Goal: Transaction & Acquisition: Subscribe to service/newsletter

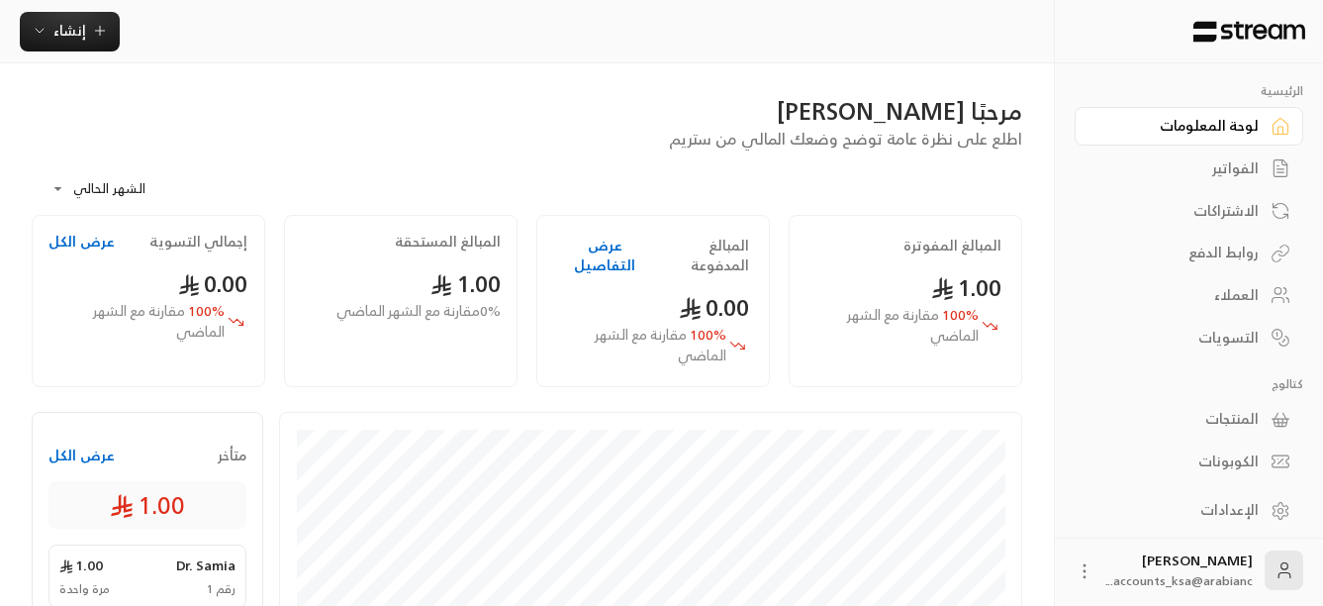
click at [1241, 299] on div "العملاء" at bounding box center [1178, 295] width 159 height 20
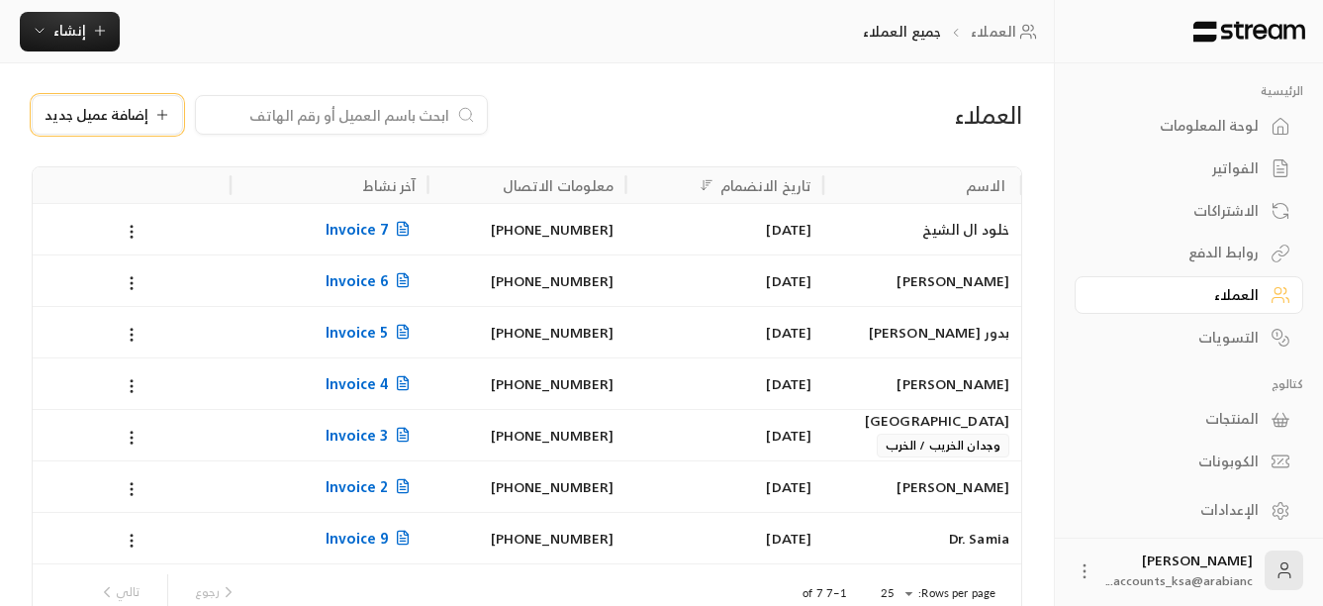
click at [154, 114] on icon at bounding box center [162, 115] width 16 height 16
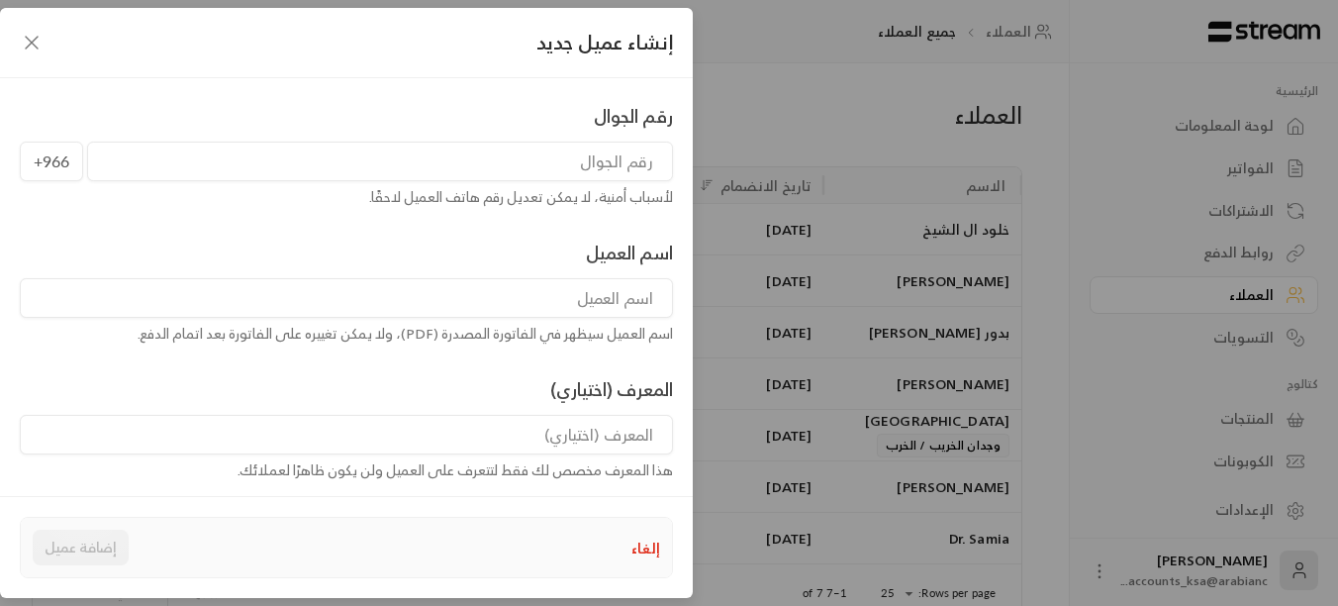
click at [575, 160] on input "tel" at bounding box center [380, 161] width 586 height 40
paste input "[PHONE_NUMBER]"
type input "533990615"
click at [542, 302] on input at bounding box center [346, 298] width 653 height 40
type input "H"
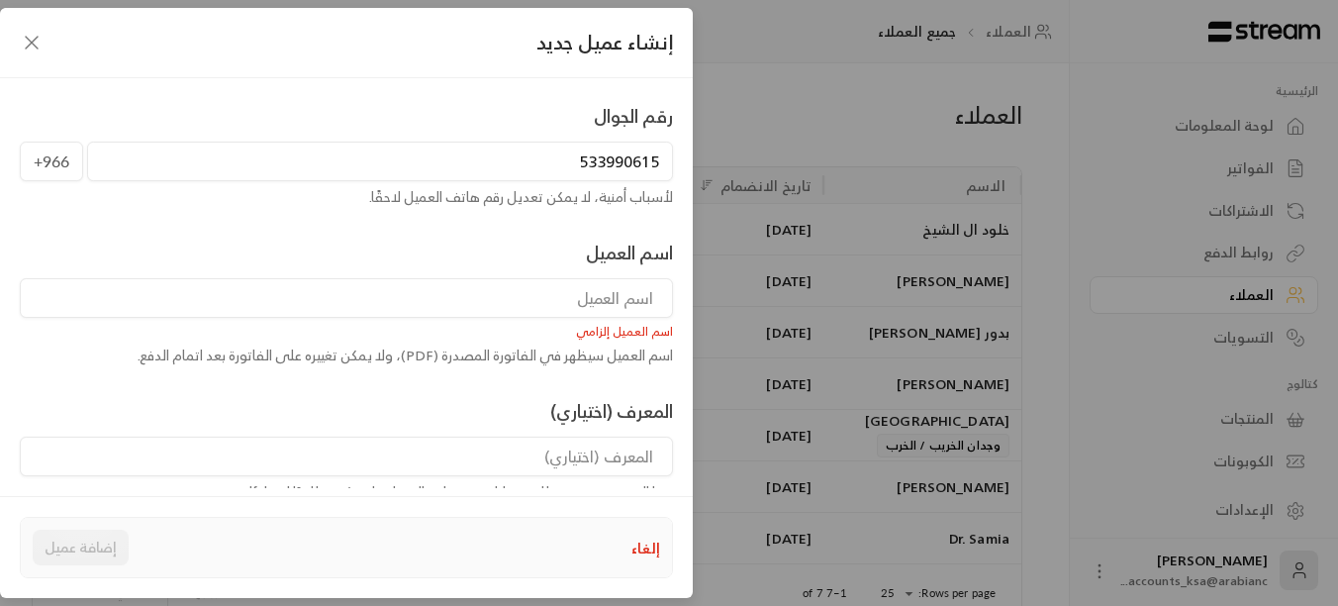
type input "H"
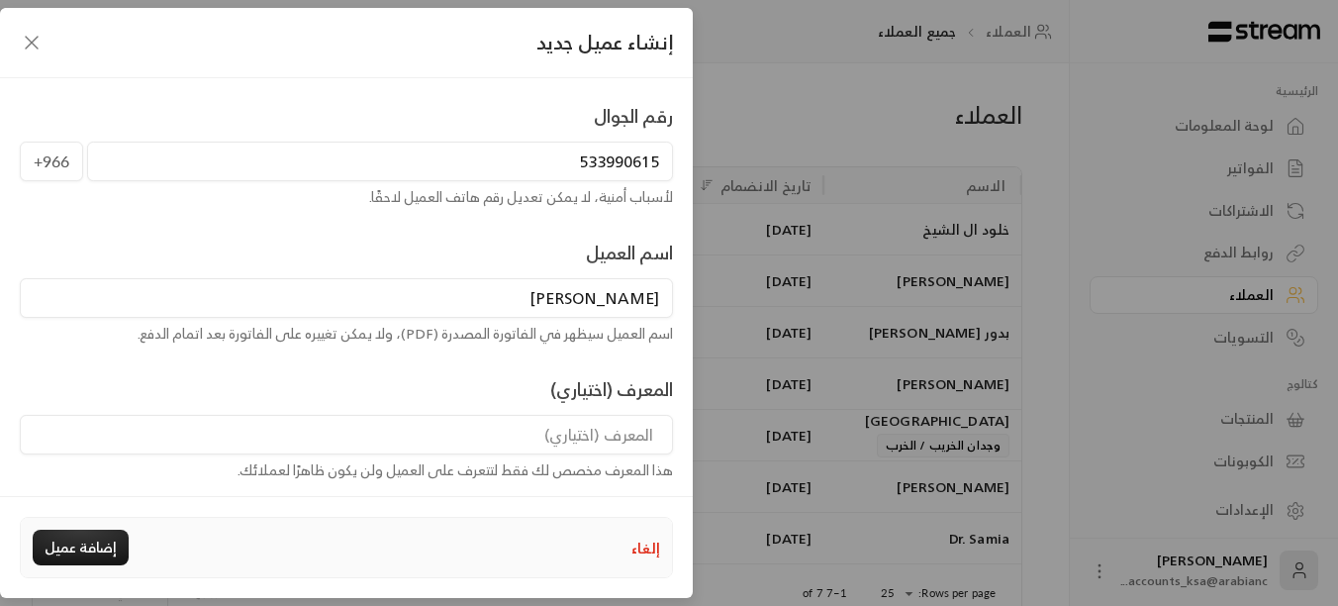
type input "[PERSON_NAME]"
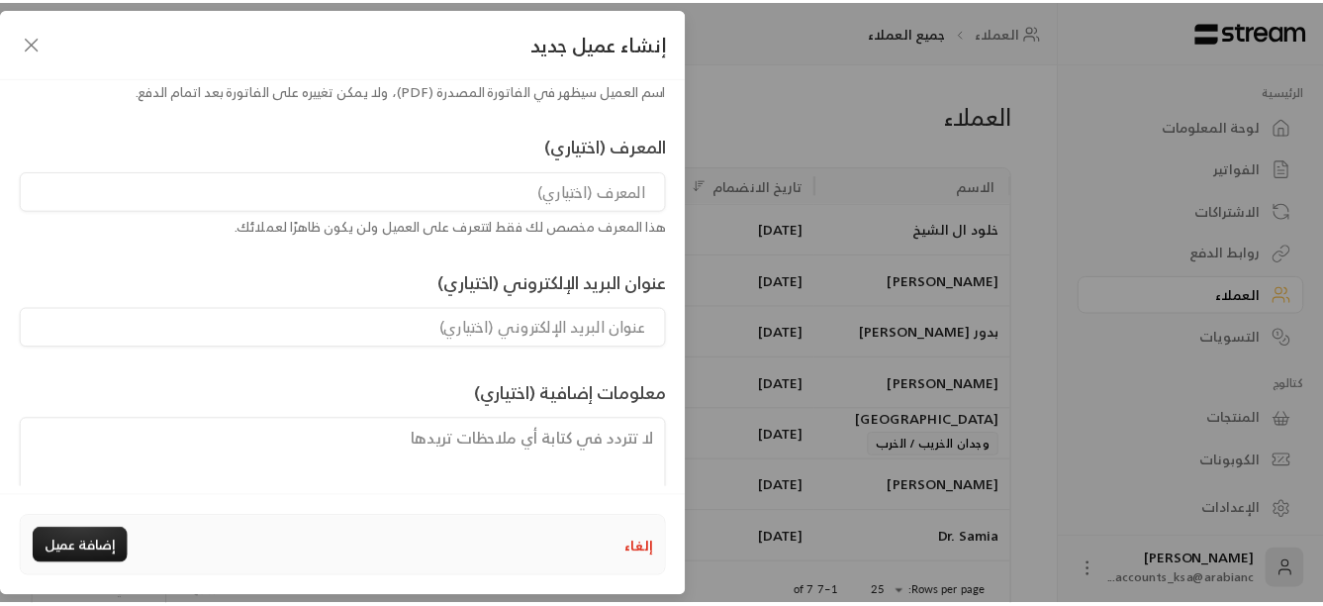
scroll to position [287, 0]
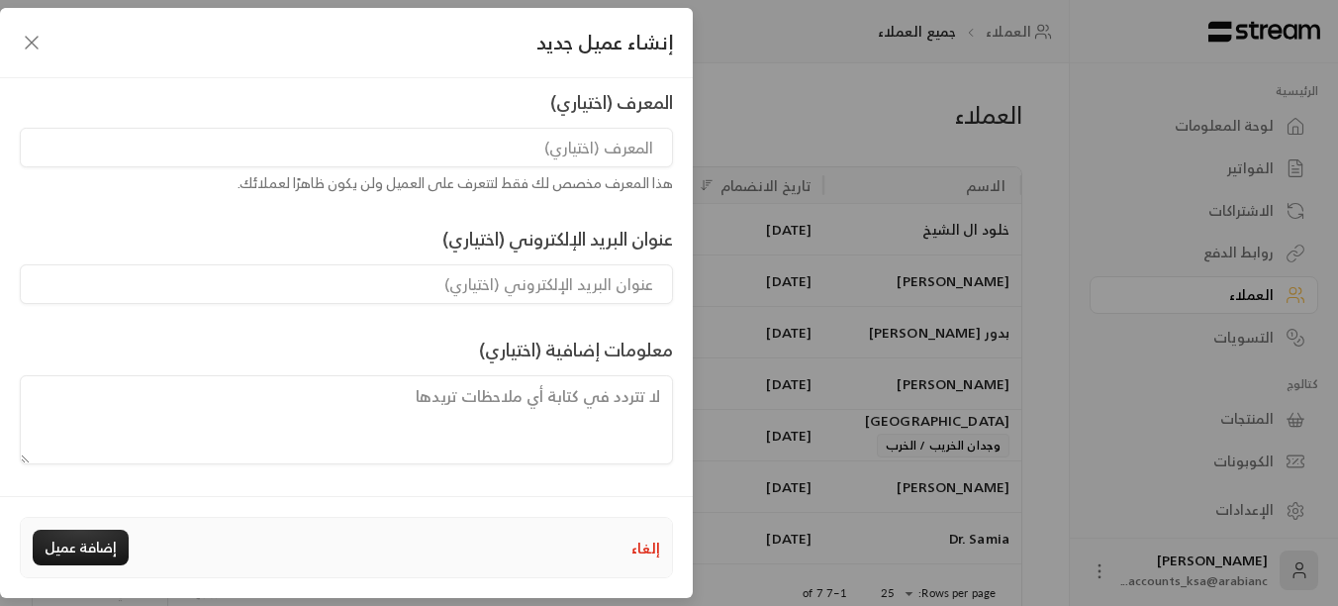
click at [602, 278] on input at bounding box center [346, 284] width 653 height 40
paste input "[EMAIL_ADDRESS][DOMAIN_NAME]"
type input "[EMAIL_ADDRESS][DOMAIN_NAME]"
click at [344, 331] on div "رقم الجوال [PHONE_NUMBER] لأسباب أمنية، لا يمكن تعديل رقم هاتف العميل لاحقًا. ا…" at bounding box center [346, 139] width 673 height 649
click at [86, 552] on button "إضافة عميل" at bounding box center [81, 547] width 96 height 36
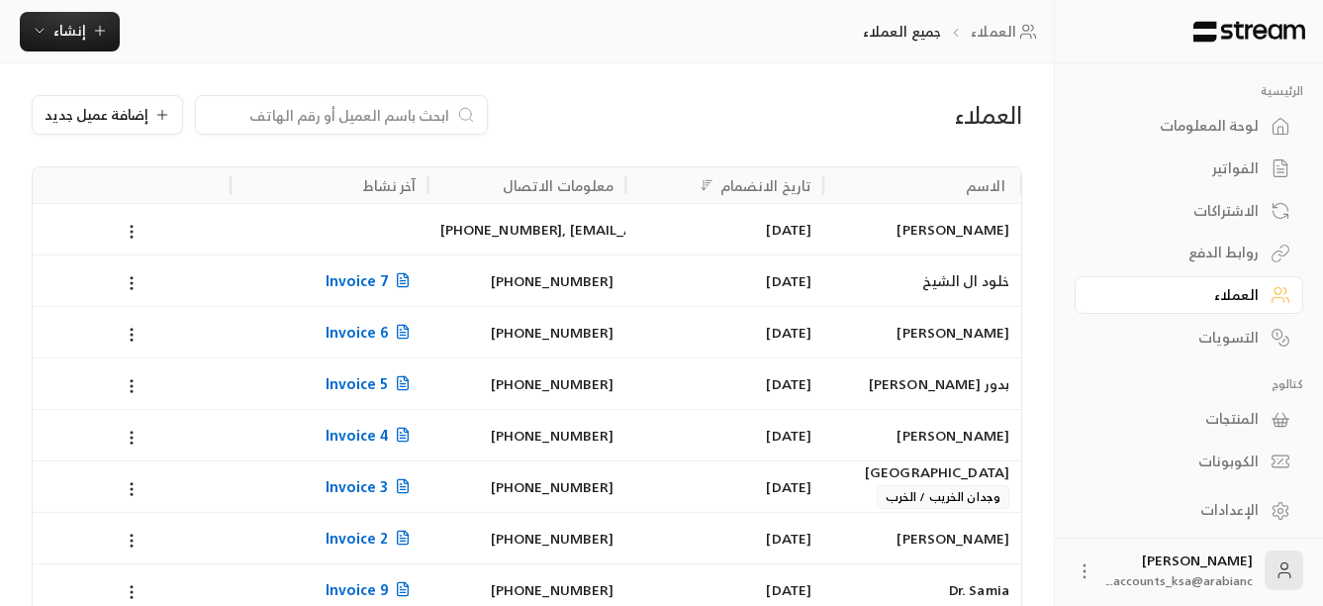
click at [1234, 414] on div "المنتجات" at bounding box center [1178, 419] width 159 height 20
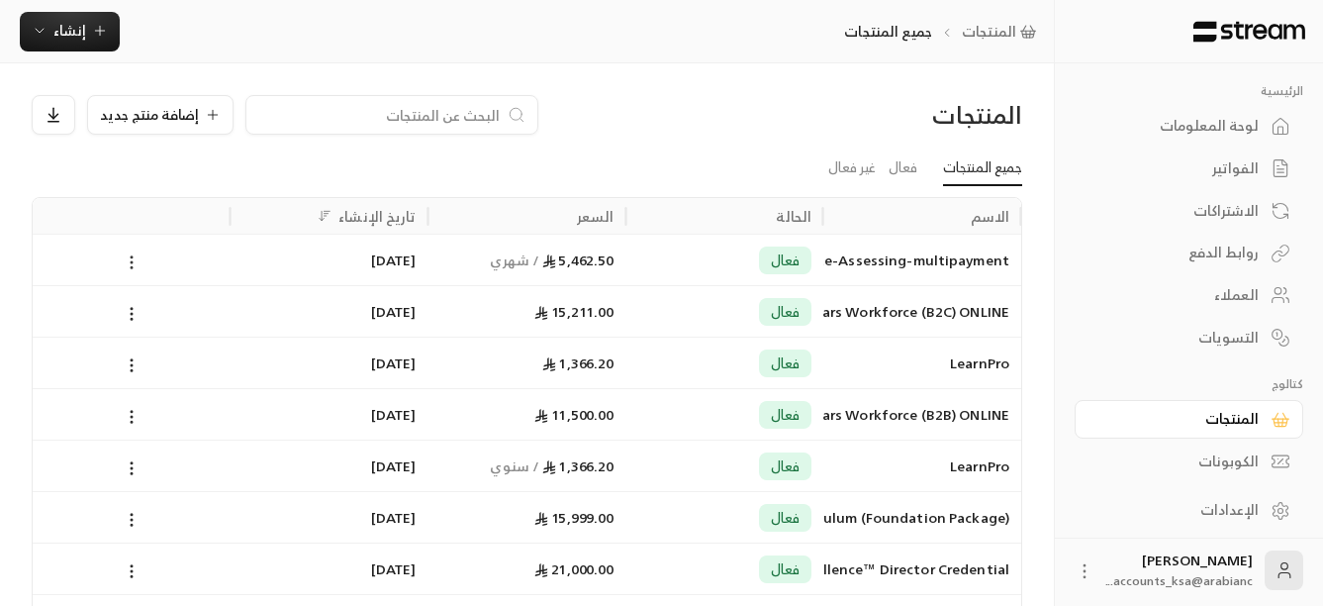
click at [129, 260] on icon at bounding box center [132, 262] width 18 height 18
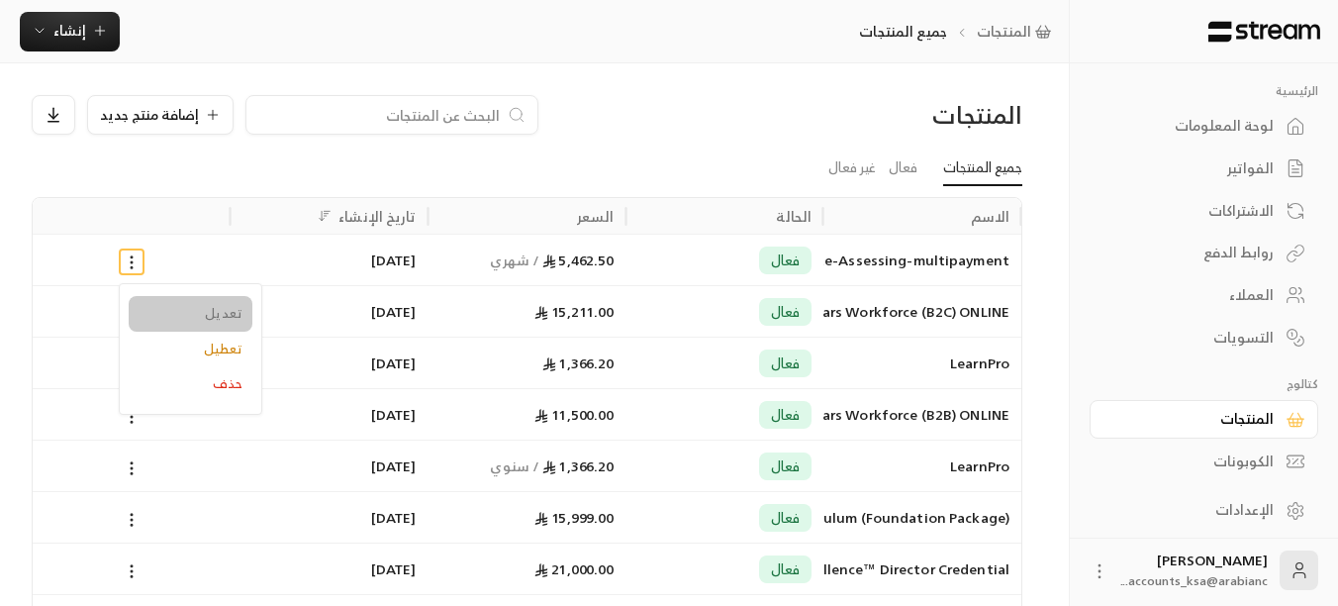
click at [208, 308] on li "تعديل" at bounding box center [191, 314] width 124 height 36
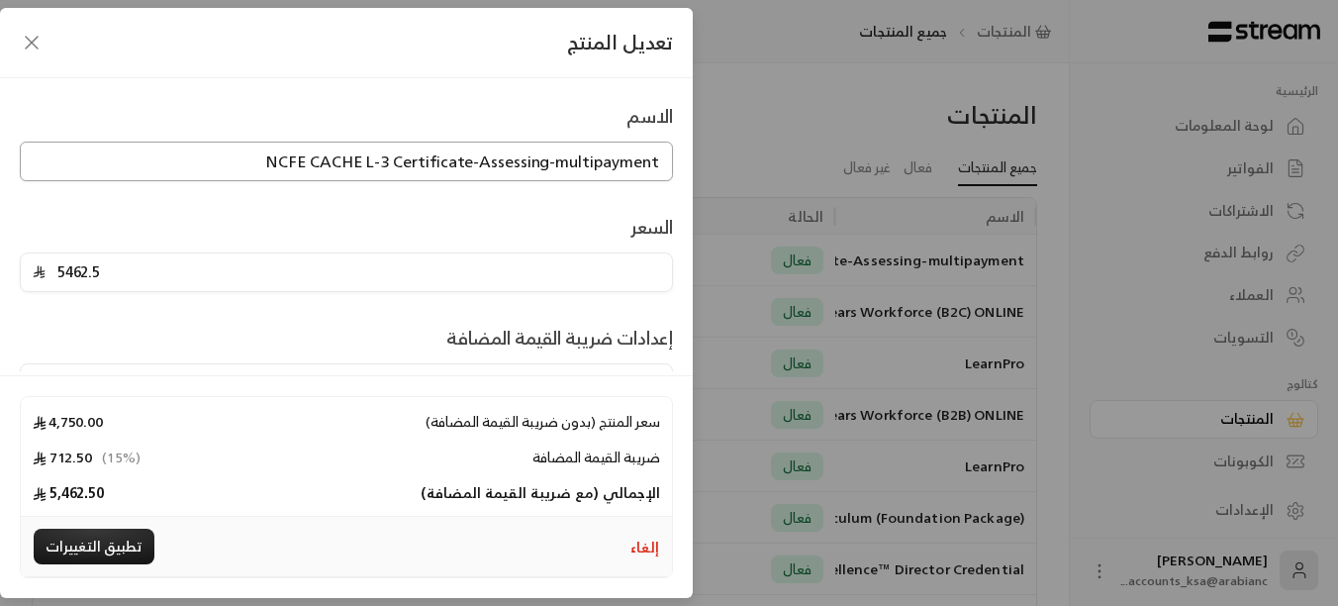
drag, startPoint x: 272, startPoint y: 165, endPoint x: 665, endPoint y: 158, distance: 392.9
click at [665, 158] on input "NCFE CACHE L-3 Certificate-Assessing-multipayment" at bounding box center [346, 161] width 653 height 40
click at [33, 45] on icon "button" at bounding box center [32, 43] width 24 height 24
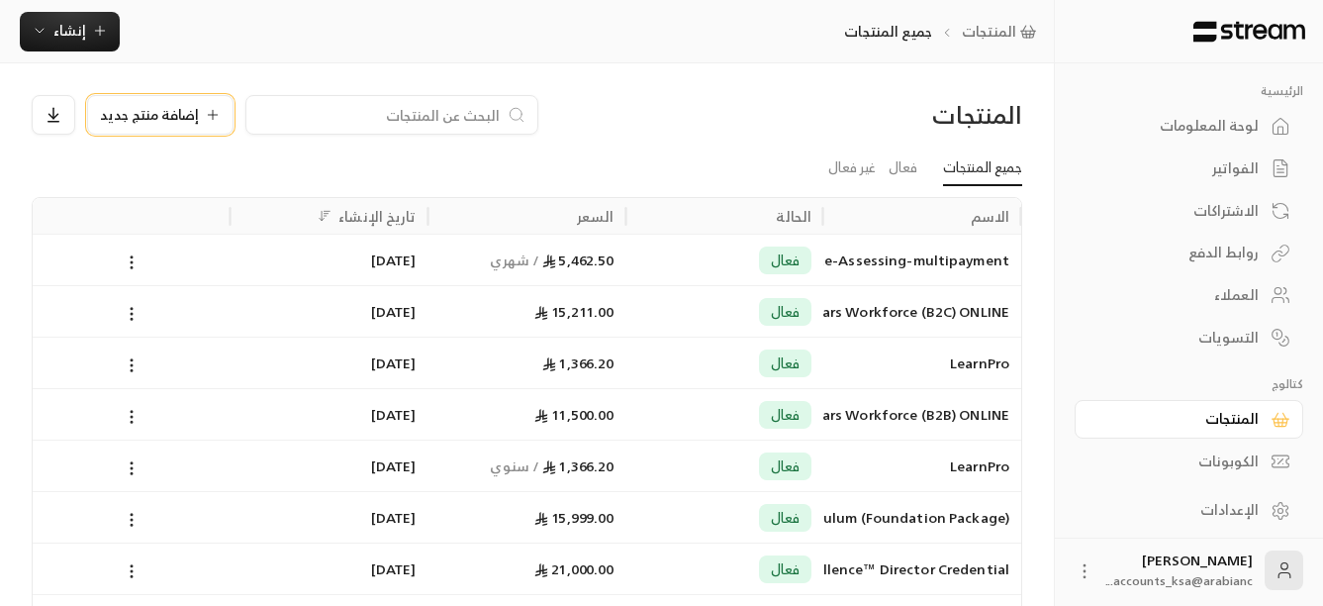
click at [205, 116] on icon at bounding box center [213, 115] width 16 height 16
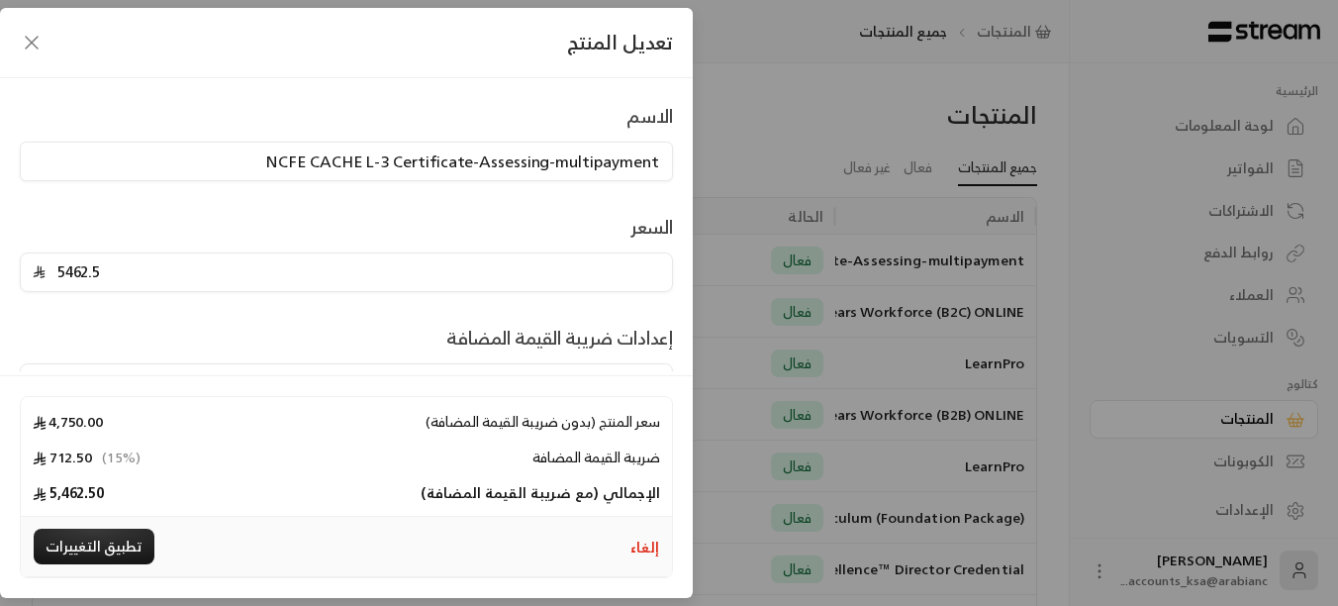
click at [26, 51] on icon "button" at bounding box center [32, 43] width 24 height 24
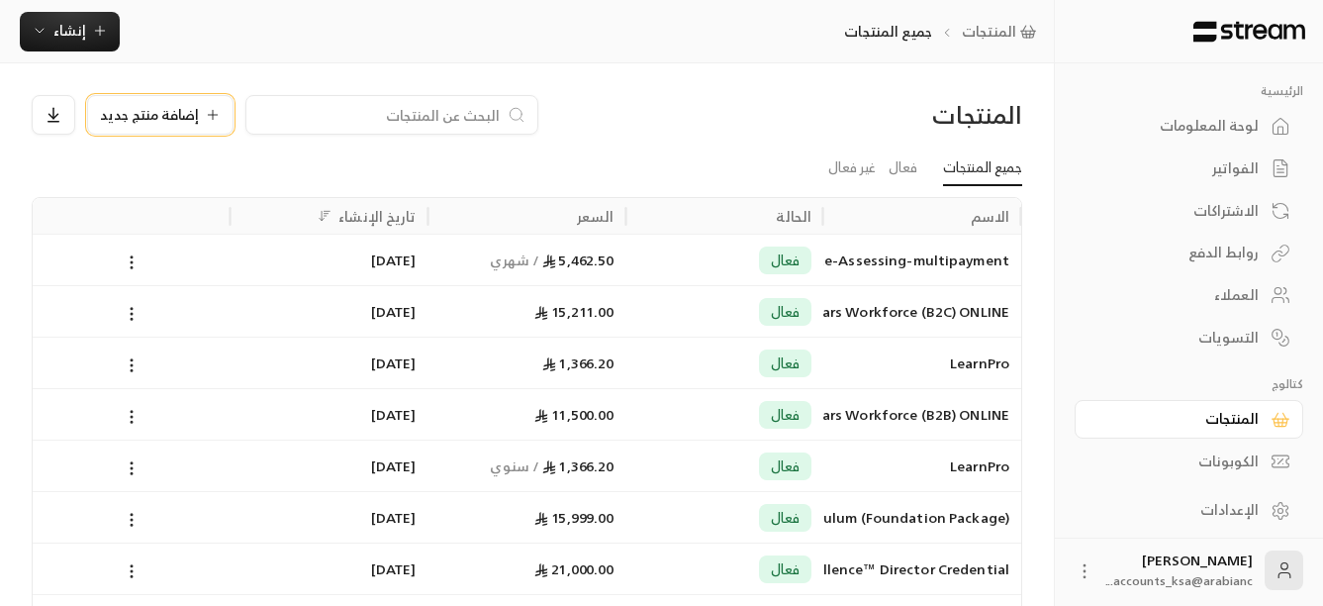
click at [135, 118] on span "إضافة منتج جديد" at bounding box center [149, 115] width 99 height 14
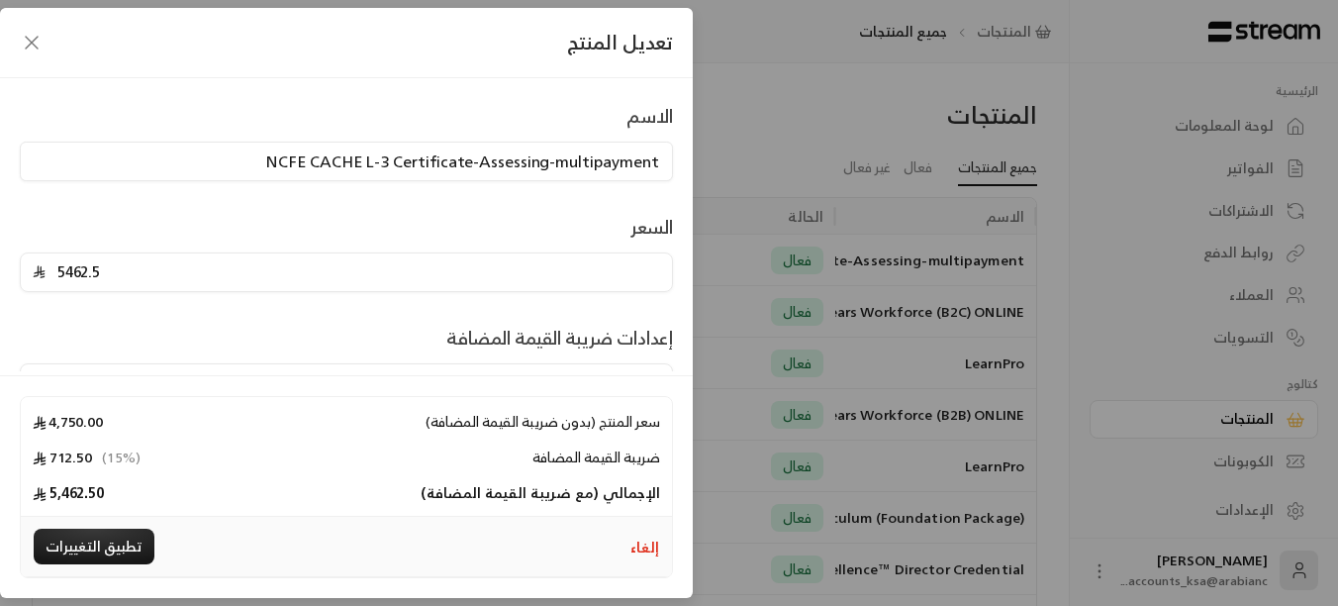
click at [27, 43] on icon "button" at bounding box center [32, 43] width 24 height 24
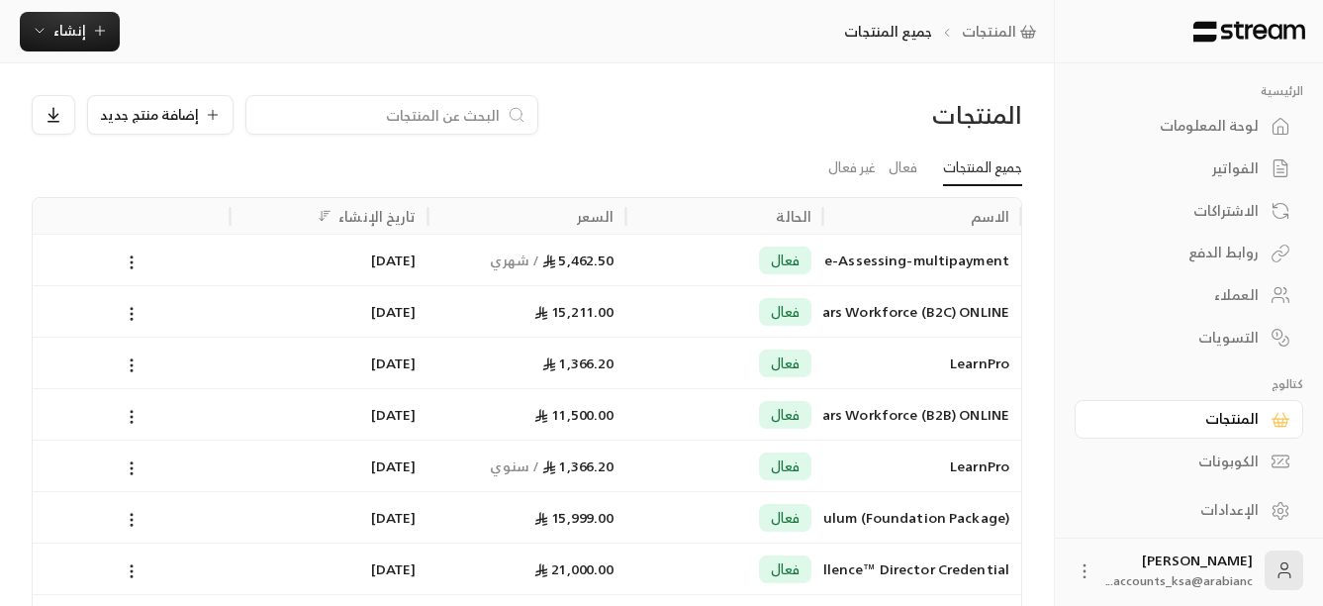
click at [648, 148] on div "المنتجات إضافة منتج جديد" at bounding box center [527, 122] width 1010 height 55
click at [216, 119] on icon at bounding box center [213, 115] width 16 height 16
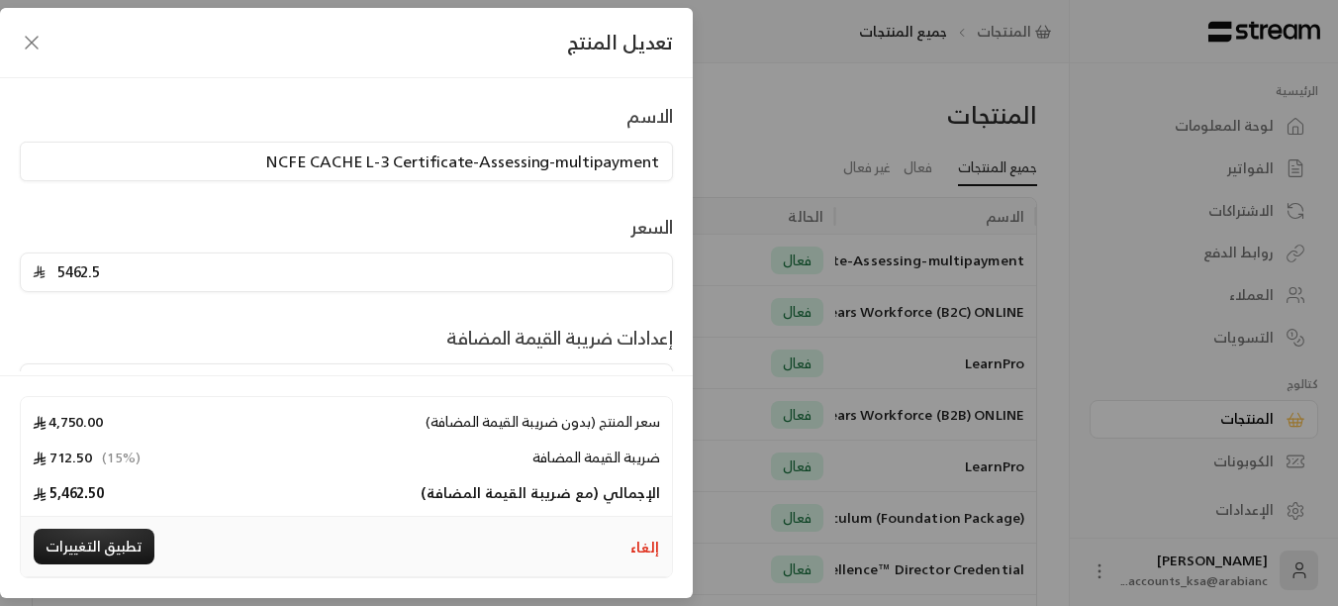
click at [76, 272] on input "5462.5" at bounding box center [353, 272] width 614 height 38
click at [72, 273] on input "5462.5" at bounding box center [353, 272] width 614 height 38
drag, startPoint x: 394, startPoint y: 163, endPoint x: 321, endPoint y: 161, distance: 73.2
click at [321, 161] on input "NCFE CACHE L-3 Certificate-Assessing-multipayment" at bounding box center [346, 161] width 653 height 40
drag, startPoint x: 658, startPoint y: 161, endPoint x: 559, endPoint y: 161, distance: 98.9
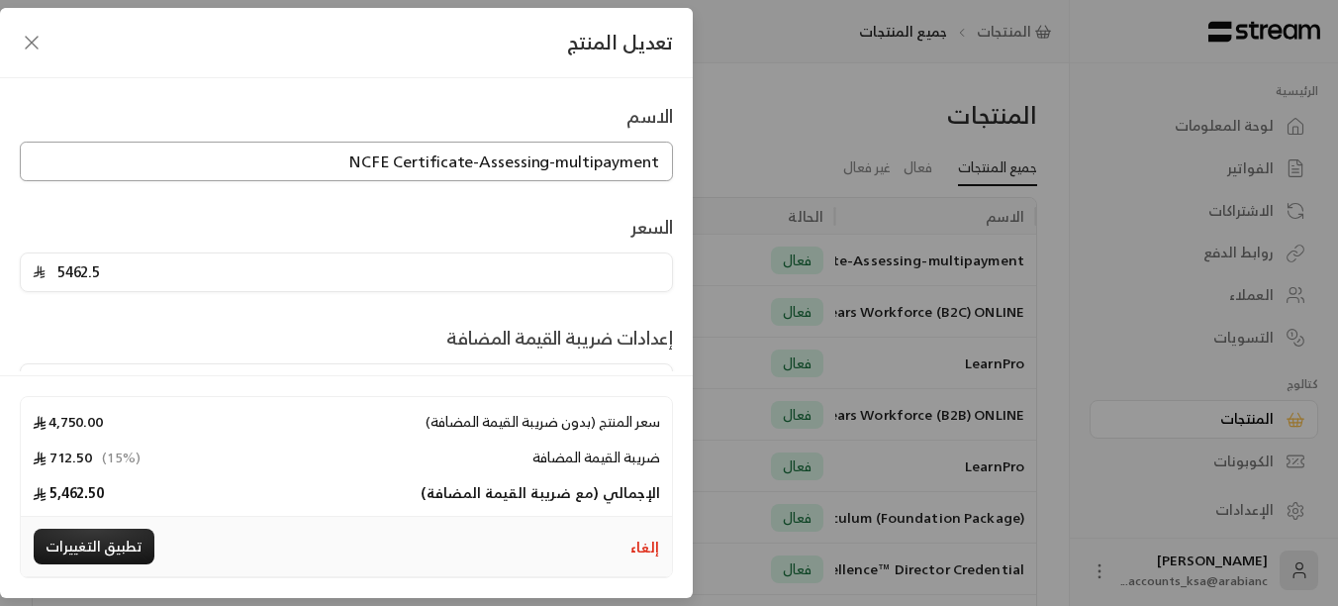
click at [559, 161] on input "NCFE Certificate-Assessing-multipayment" at bounding box center [346, 161] width 653 height 40
type input "NCFE Certificate-Assessing-Monthly-Team"
drag, startPoint x: 126, startPoint y: 276, endPoint x: 7, endPoint y: 270, distance: 118.9
click at [7, 270] on div "الاسم NCFE Certificate-Assessing-Monthly-Team السعر 5462.5 إعدادات ضريبة القيمة…" at bounding box center [346, 224] width 693 height 293
type input "875"
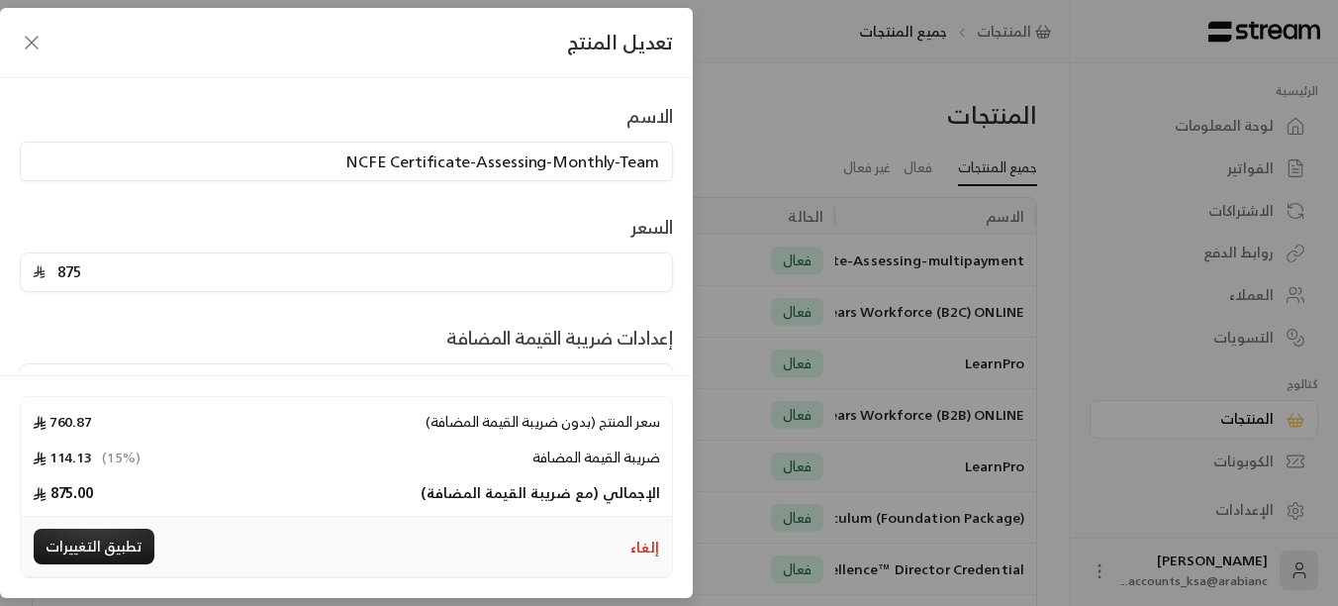
click at [184, 327] on div "إعدادات ضريبة القيمة المضافة مشمولة في السعر" at bounding box center [346, 363] width 673 height 79
click at [385, 159] on input "NCFE Certificate-Assessing-Monthly-Team" at bounding box center [346, 161] width 653 height 40
click at [37, 47] on icon "button" at bounding box center [32, 43] width 24 height 24
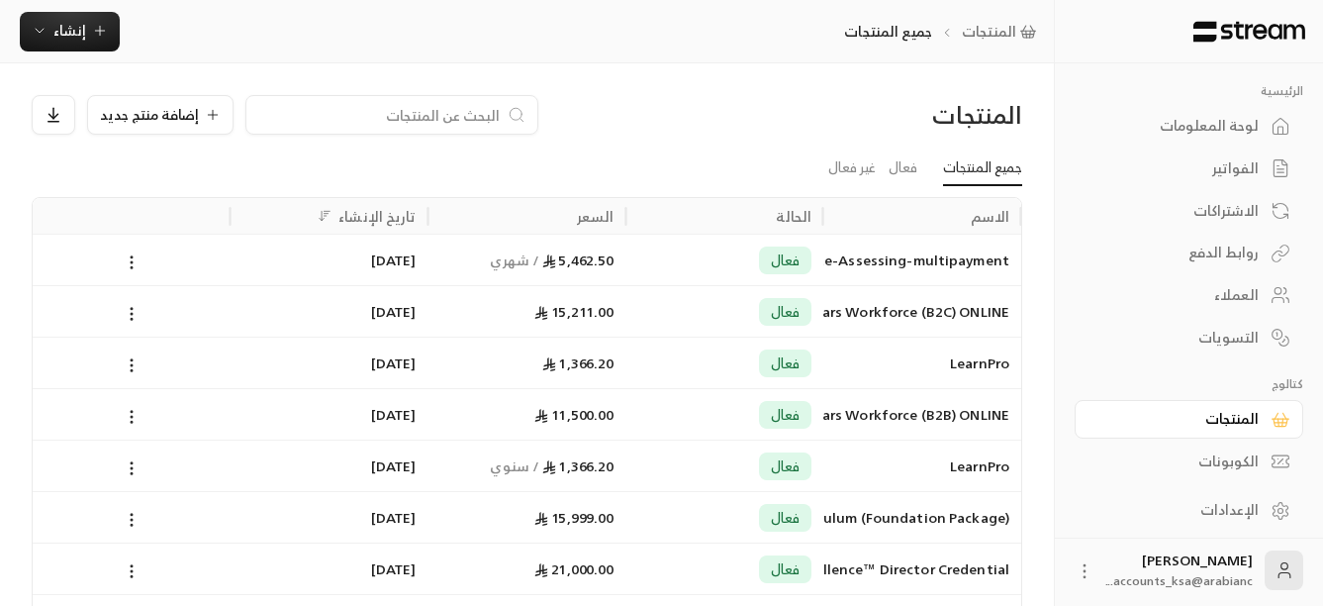
click at [725, 137] on div "المنتجات إضافة منتج جديد" at bounding box center [527, 122] width 1010 height 55
click at [1243, 210] on div "الاشتراكات" at bounding box center [1178, 211] width 159 height 20
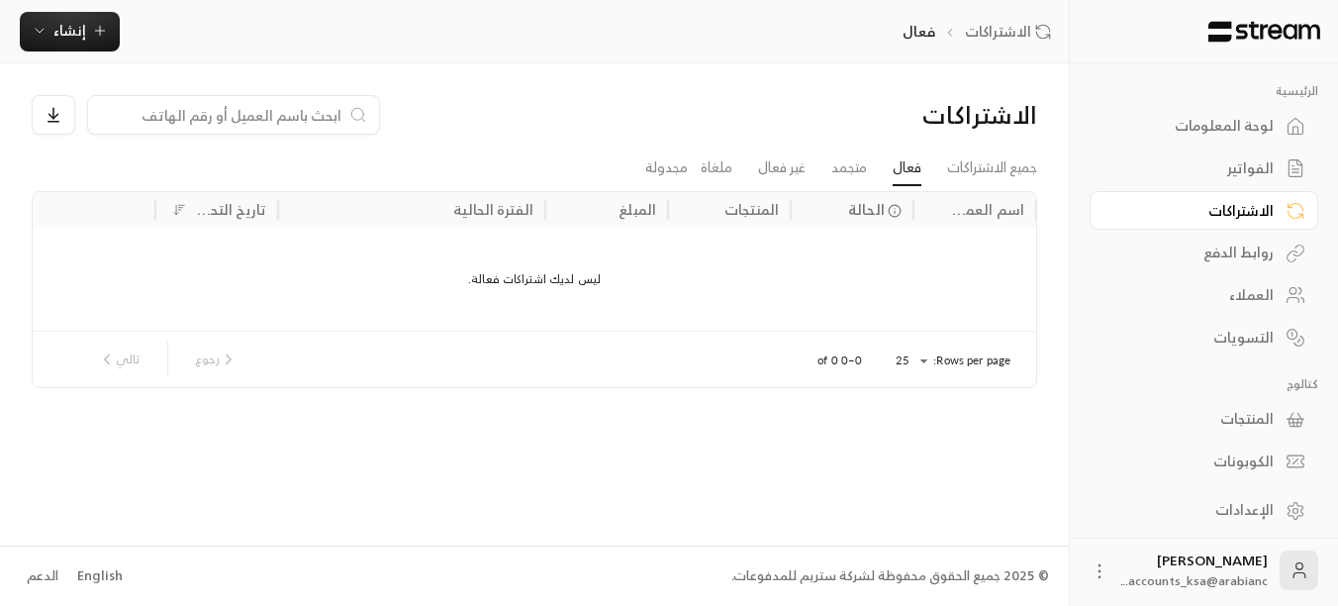
click at [1248, 416] on div "المنتجات" at bounding box center [1193, 419] width 159 height 20
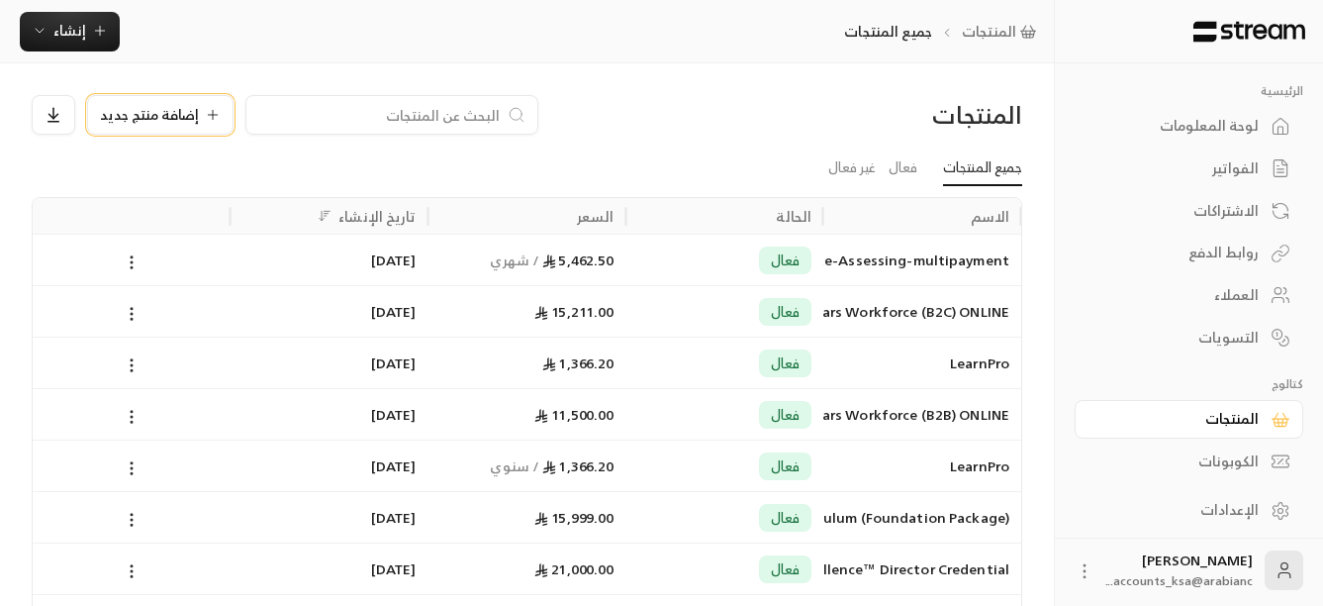
click at [205, 112] on icon at bounding box center [213, 115] width 16 height 16
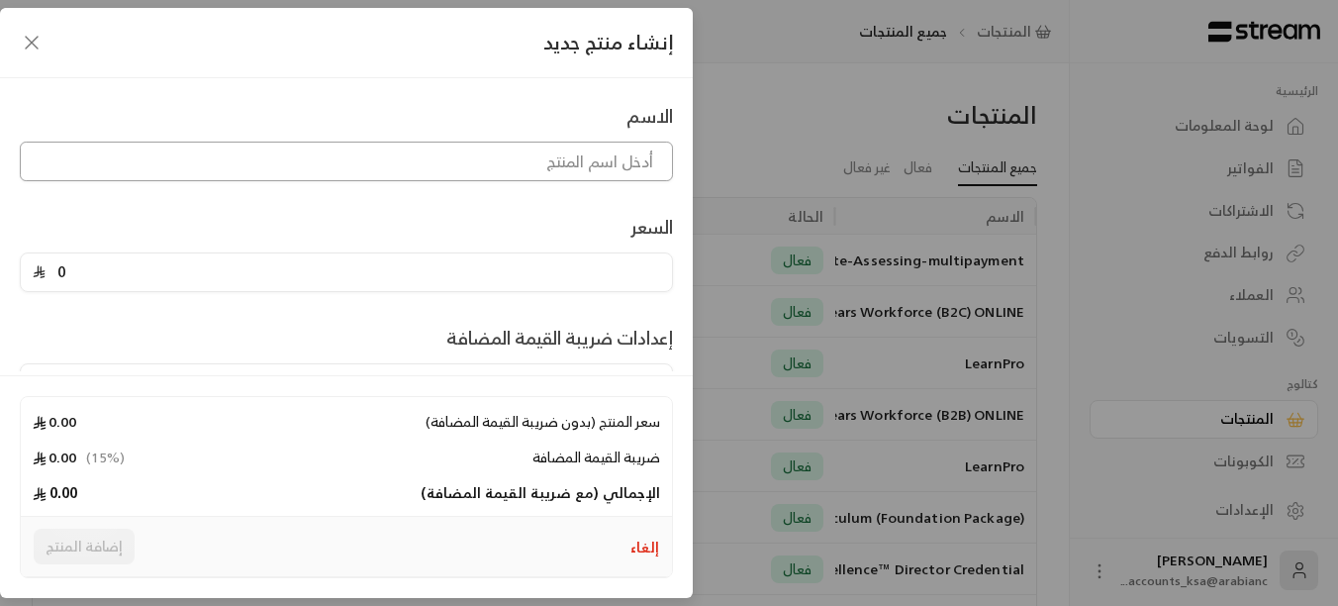
click at [537, 161] on input at bounding box center [346, 161] width 653 height 40
click at [544, 160] on input "NCFE Certificate-Assessing-Monthly-Team" at bounding box center [346, 161] width 653 height 40
type input "NCFE Certificate-Assessor-Monthly-Team"
drag, startPoint x: 103, startPoint y: 272, endPoint x: -4, endPoint y: 263, distance: 107.2
click at [0, 263] on html "الرئيسية لوحة المعلومات الفواتير الاشتراكات روابط الدفع العملاء التسويات كتالوج…" at bounding box center [669, 303] width 1338 height 606
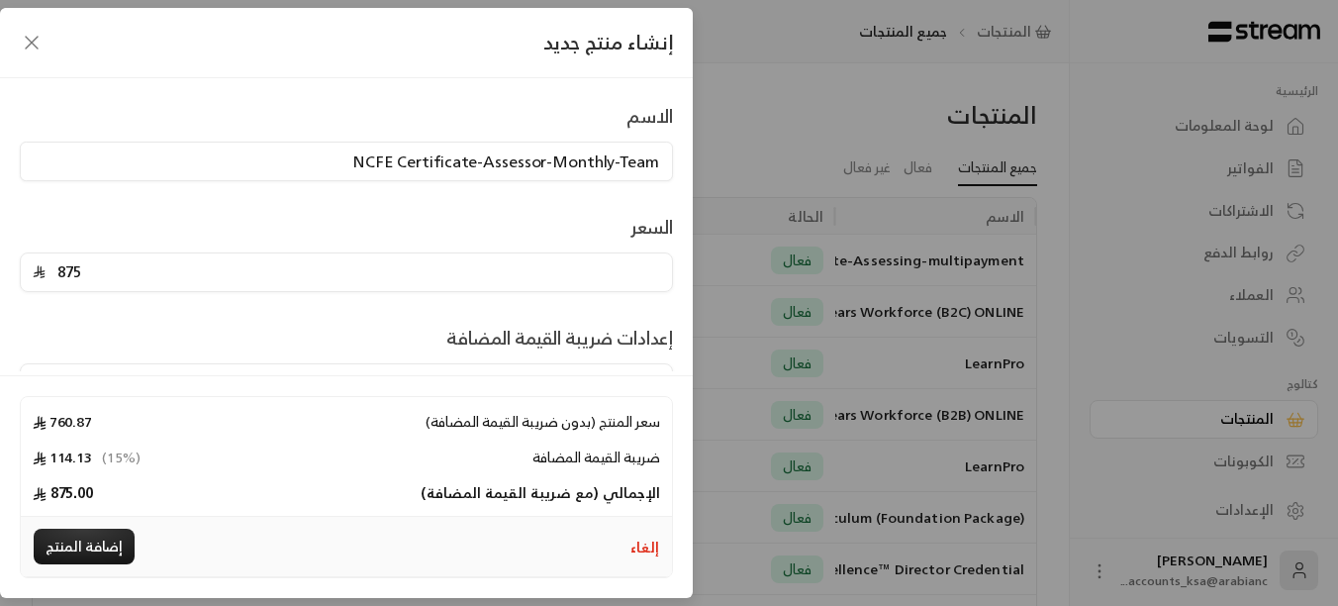
type input "875"
click at [108, 347] on div "إعدادات ضريبة القيمة المضافة مشمولة في السعر" at bounding box center [346, 363] width 673 height 79
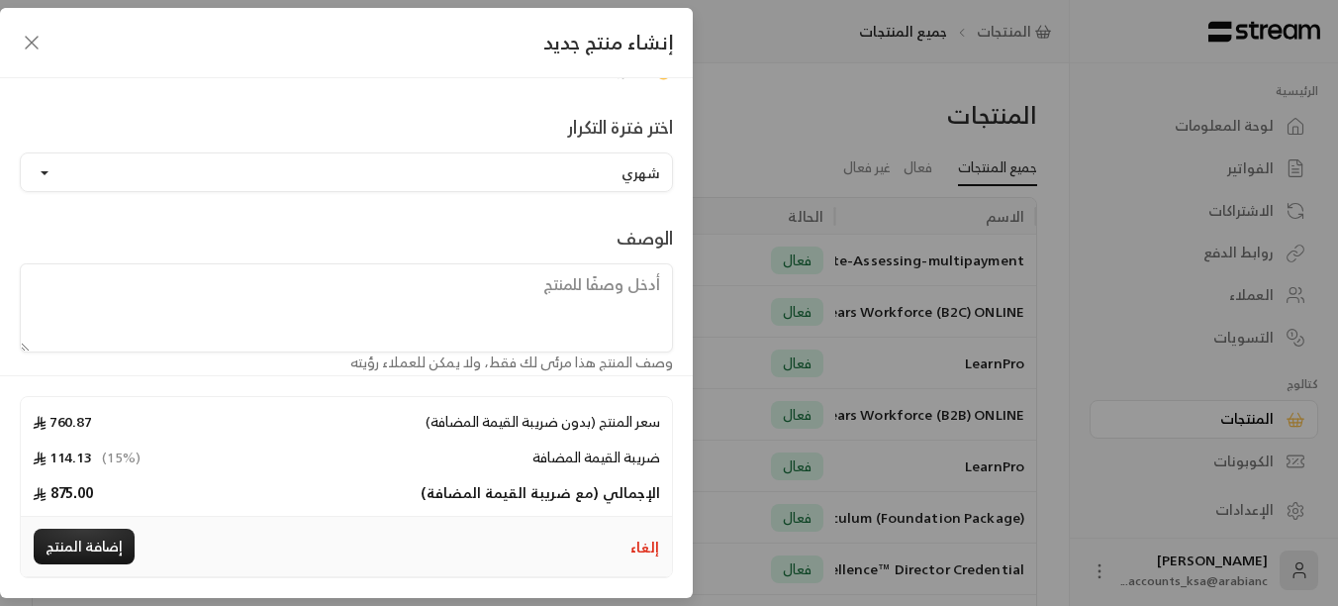
scroll to position [469, 0]
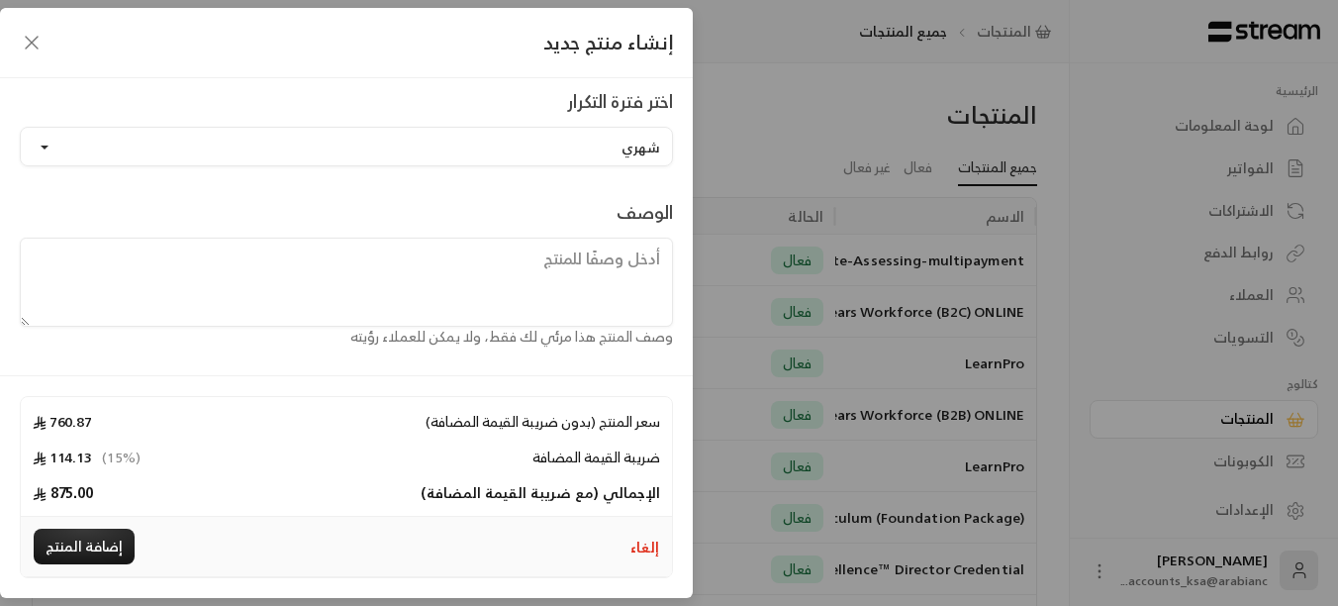
click at [537, 276] on textarea at bounding box center [346, 281] width 653 height 89
paste textarea "NCFE Certificate-Assessing-Monthly-Team"
type textarea "NCFE Certificate-Assessing-Monthly-Team"
click at [69, 548] on button "إضافة المنتج" at bounding box center [84, 546] width 101 height 36
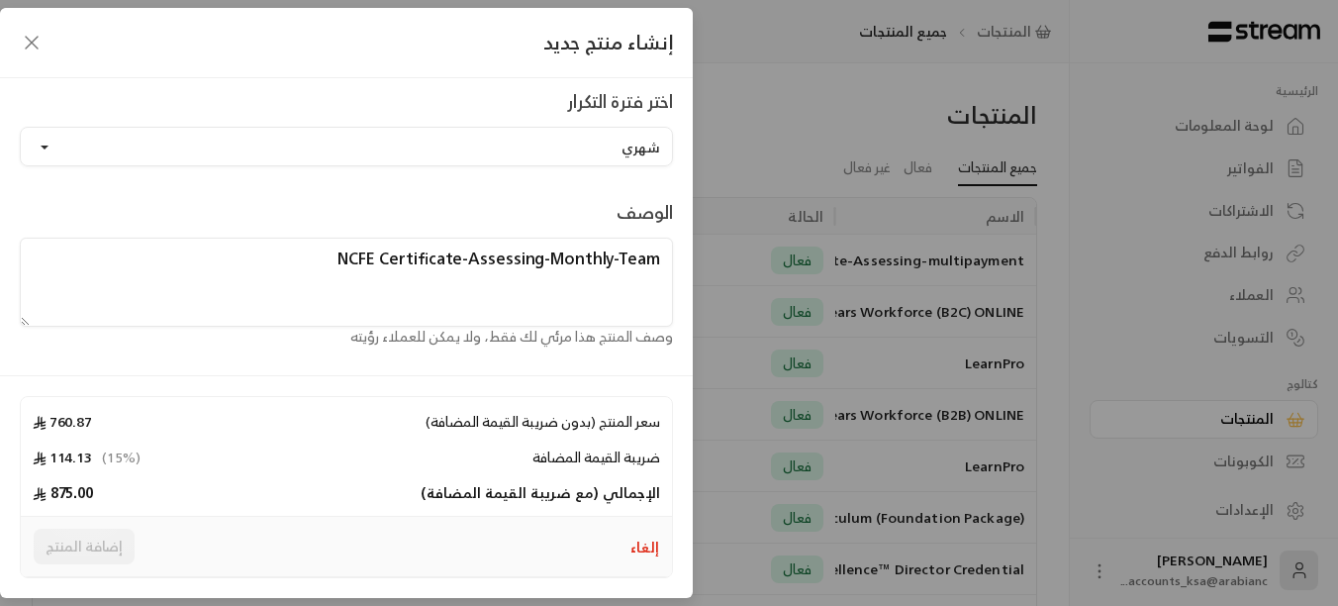
type input "0"
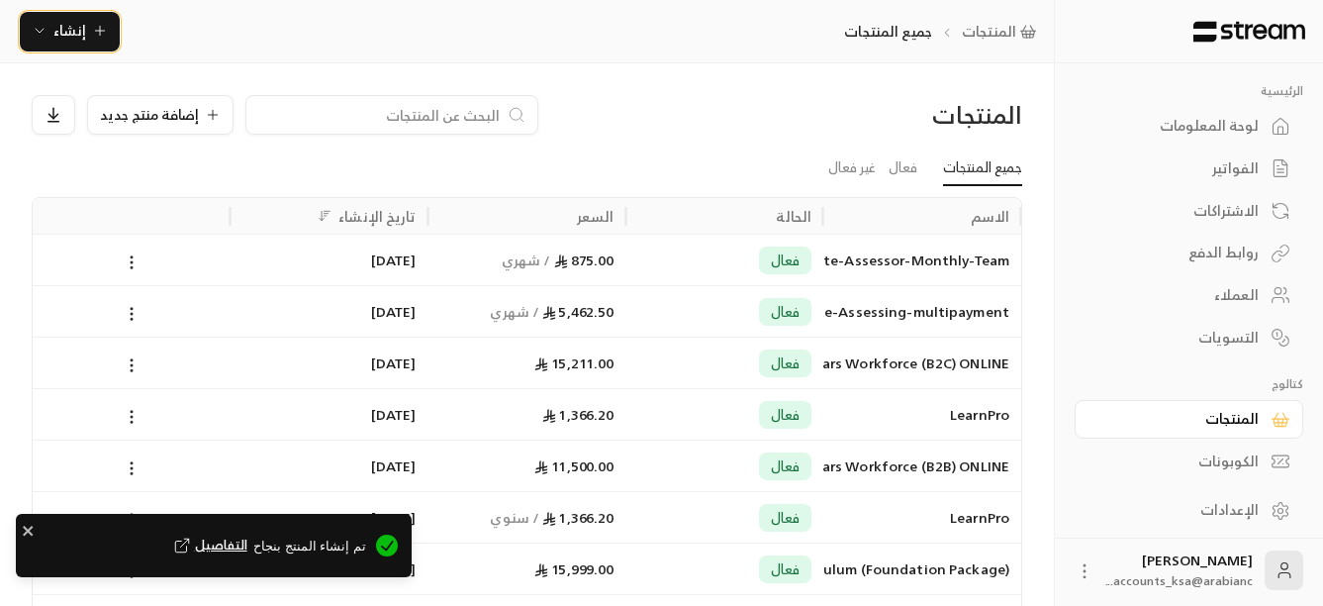
click at [104, 30] on icon "button" at bounding box center [100, 31] width 16 height 16
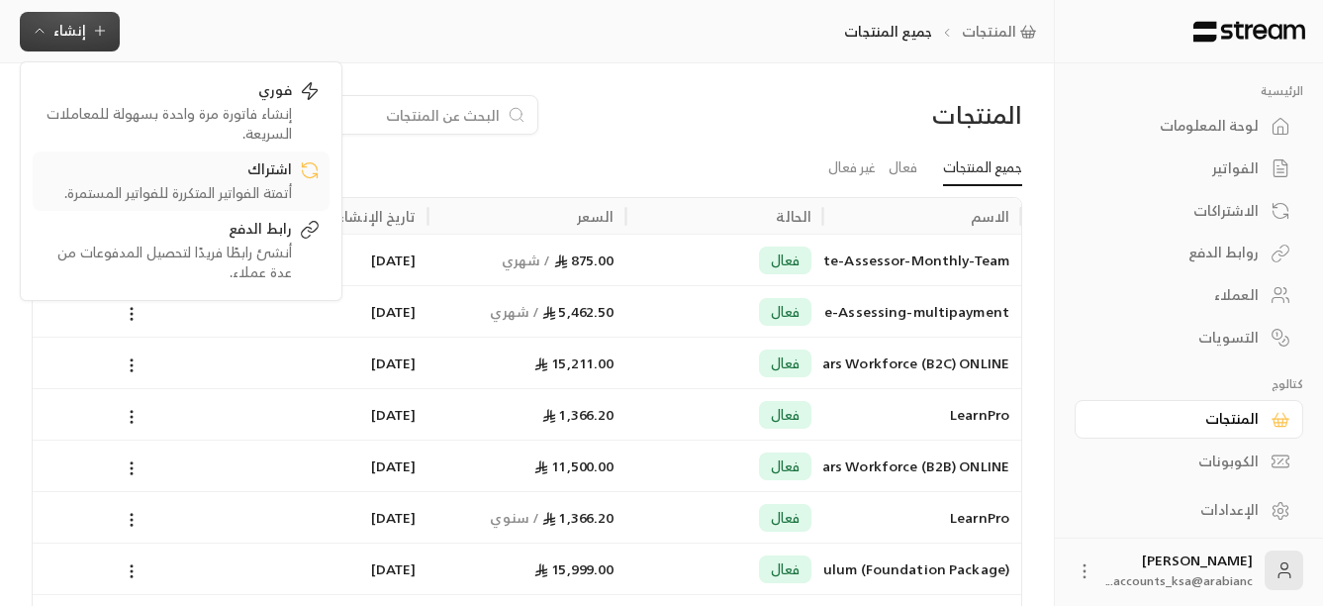
click at [232, 166] on div "اشتراك" at bounding box center [167, 171] width 249 height 24
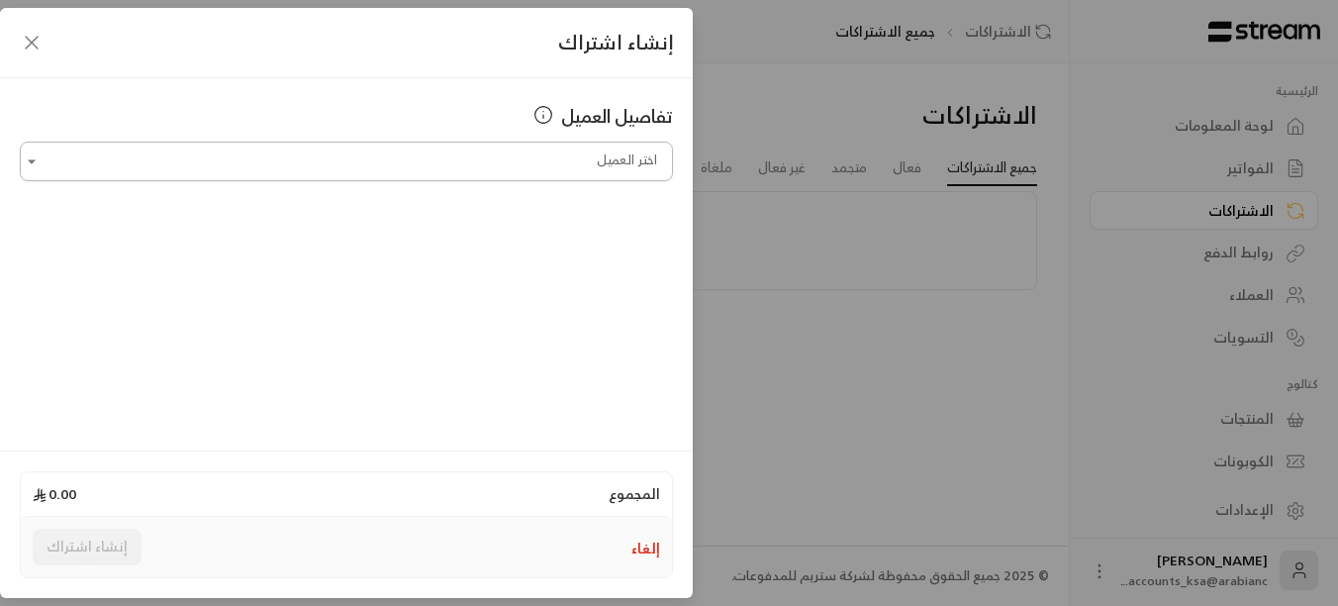
click at [551, 165] on input "اختر العميل" at bounding box center [346, 161] width 653 height 35
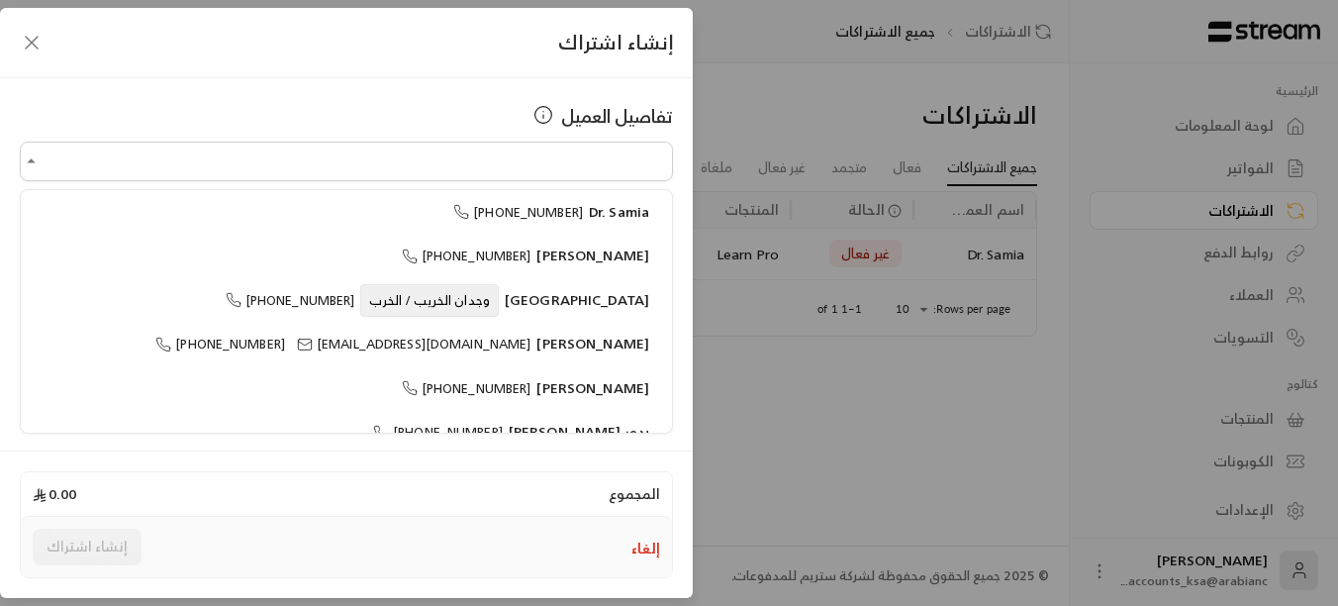
scroll to position [169, 0]
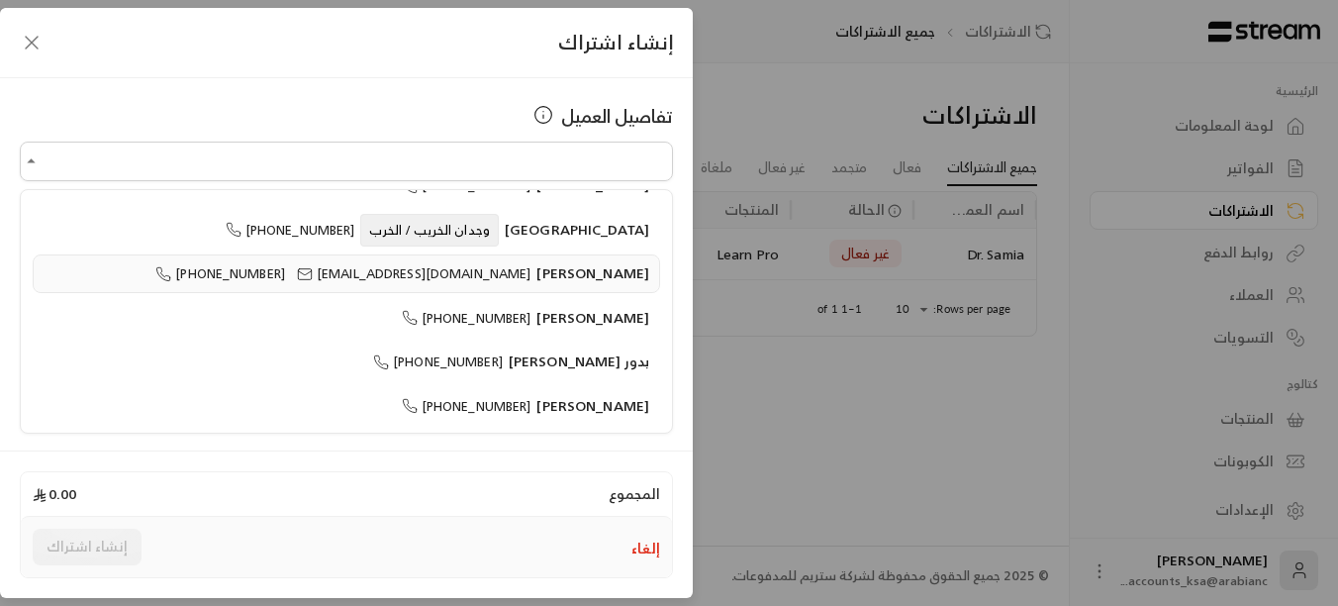
click at [530, 272] on span "[EMAIL_ADDRESS][DOMAIN_NAME]" at bounding box center [413, 273] width 233 height 23
type input "**********"
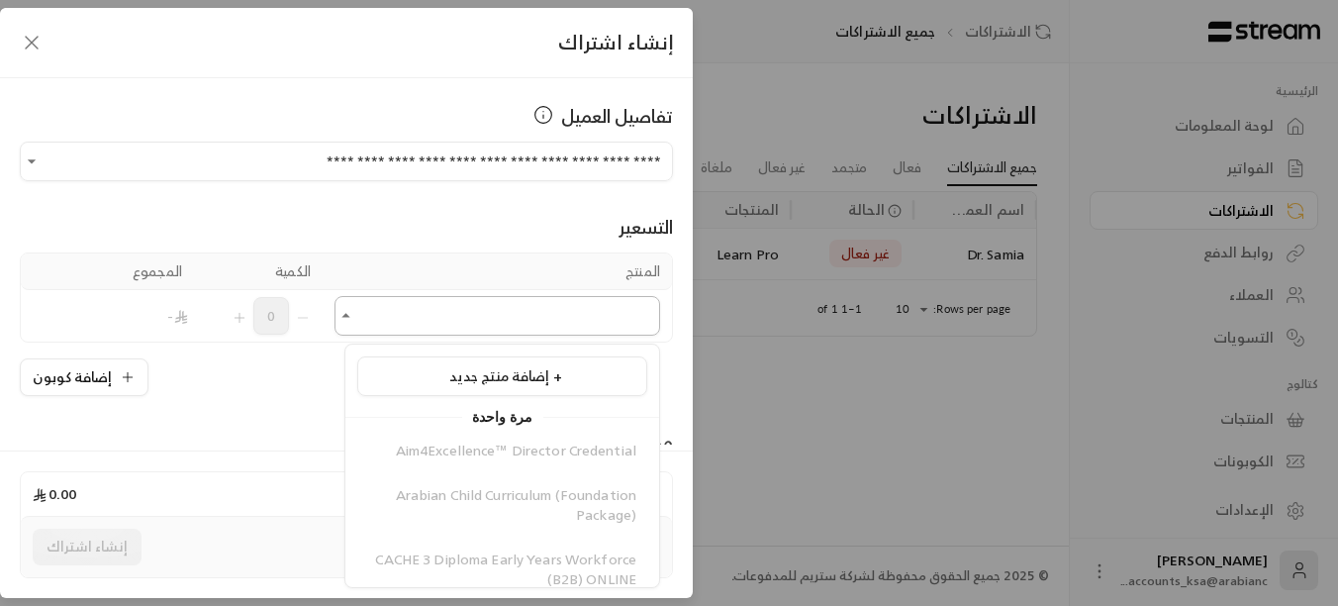
click at [374, 324] on input "اختر العميل" at bounding box center [497, 316] width 326 height 35
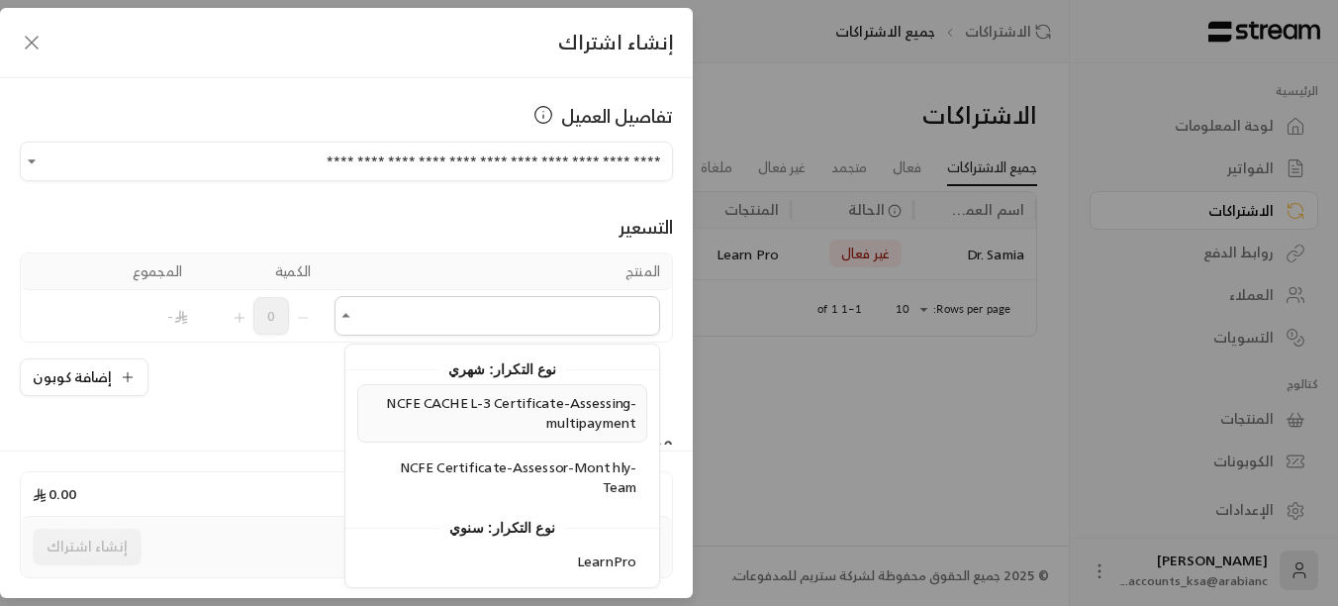
scroll to position [468, 0]
click at [459, 470] on span "NCFE Certificate-Assessor-Monthly-Team" at bounding box center [518, 476] width 236 height 46
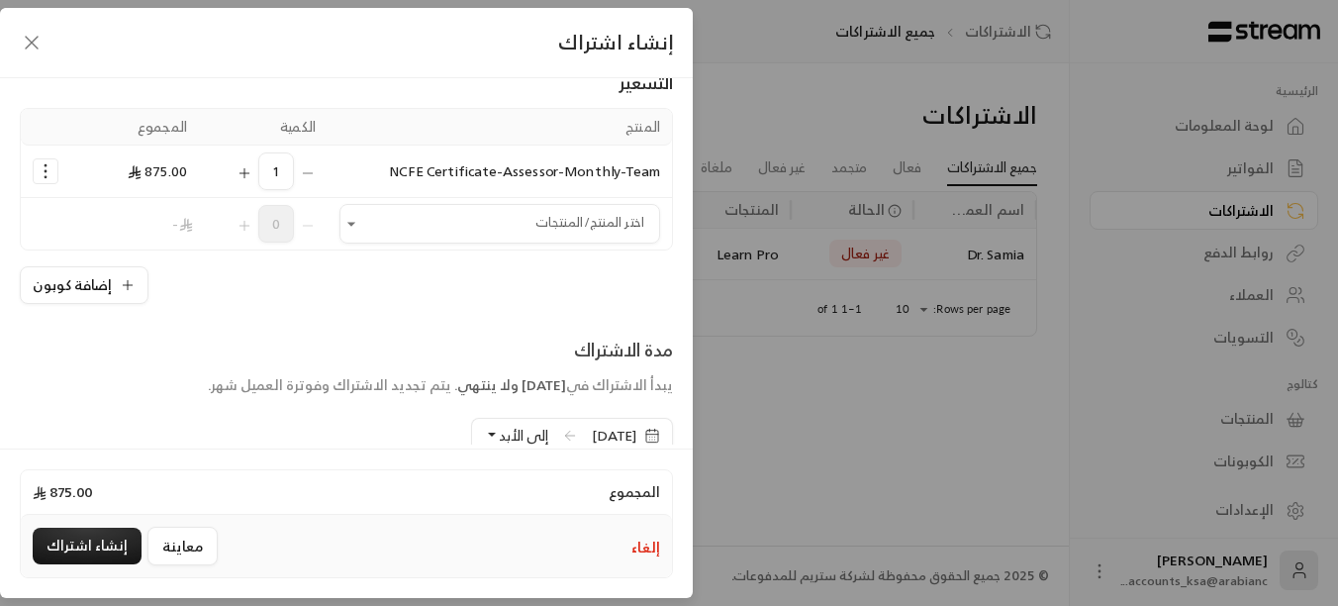
scroll to position [297, 0]
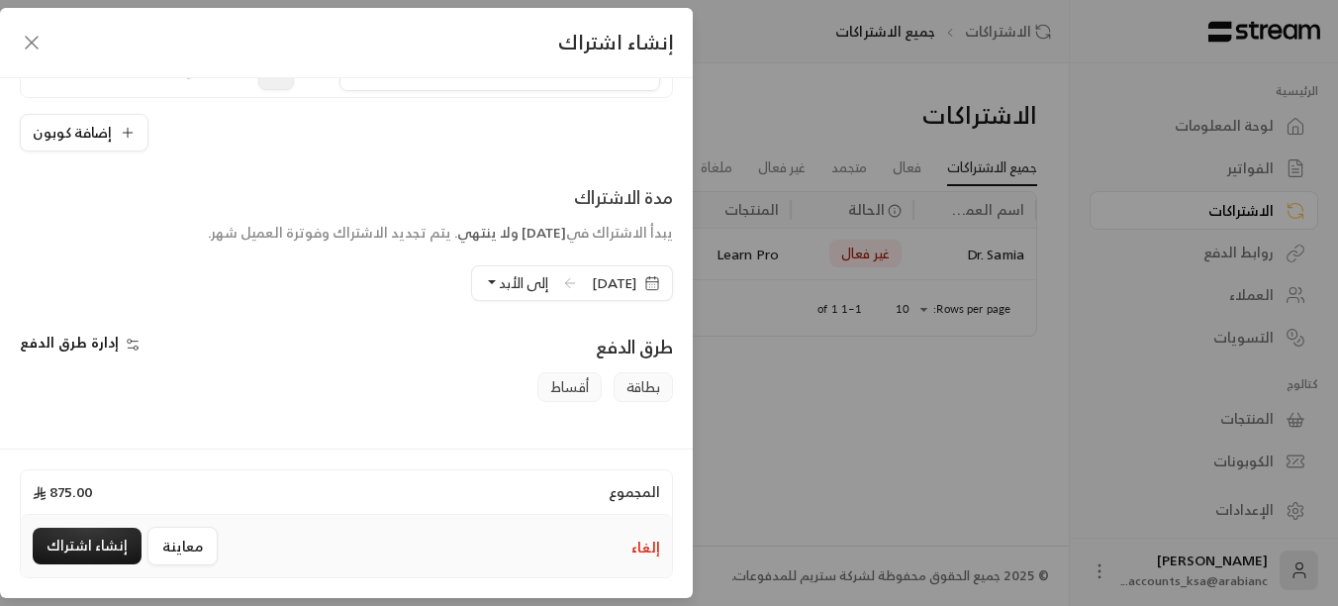
click at [499, 286] on span "إلى الأبد" at bounding box center [523, 282] width 49 height 25
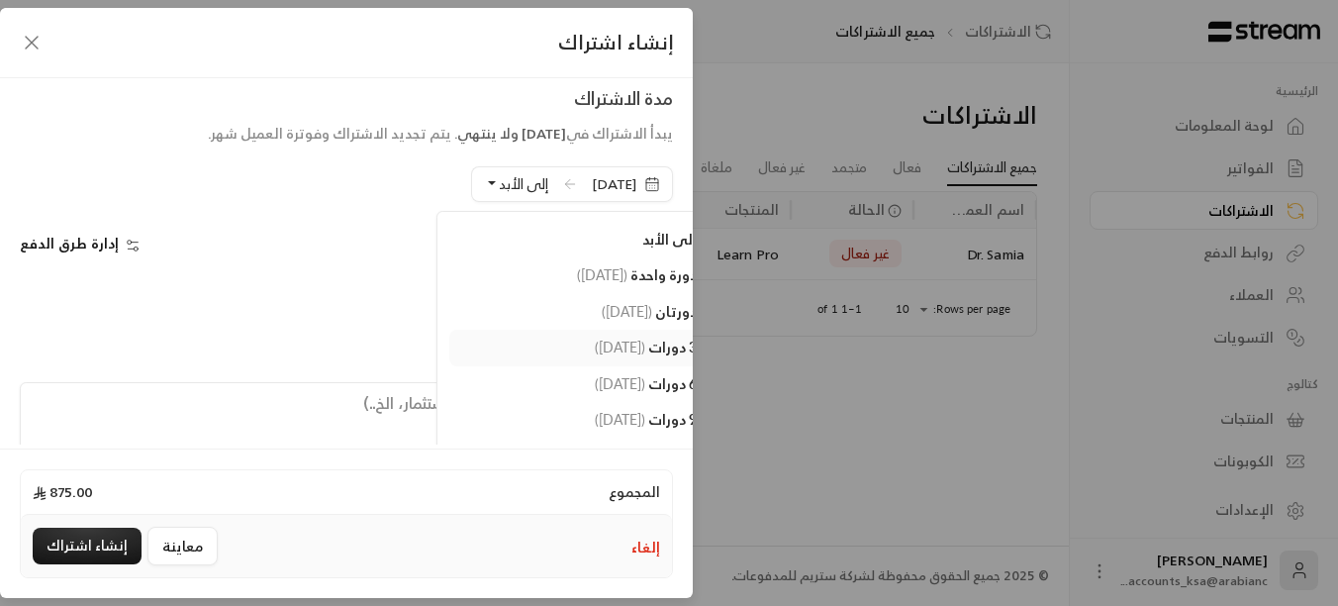
click at [560, 331] on link "3 دورات ( [DATE] )" at bounding box center [577, 347] width 257 height 37
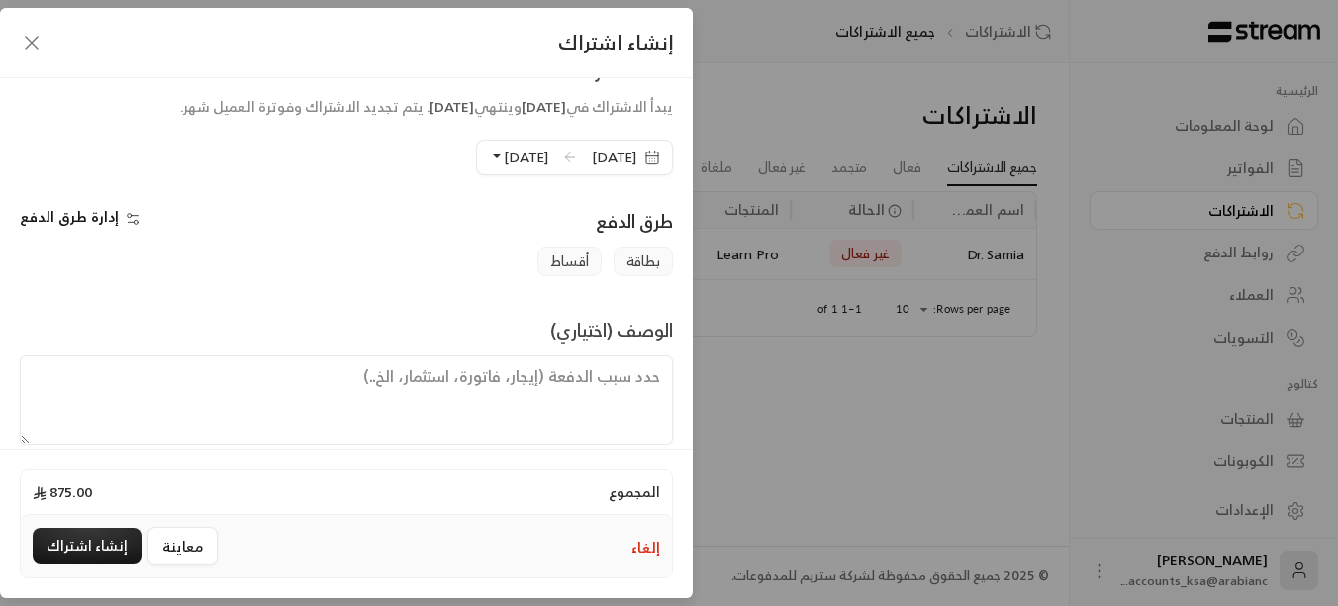
scroll to position [446, 0]
